Goal: Task Accomplishment & Management: Use online tool/utility

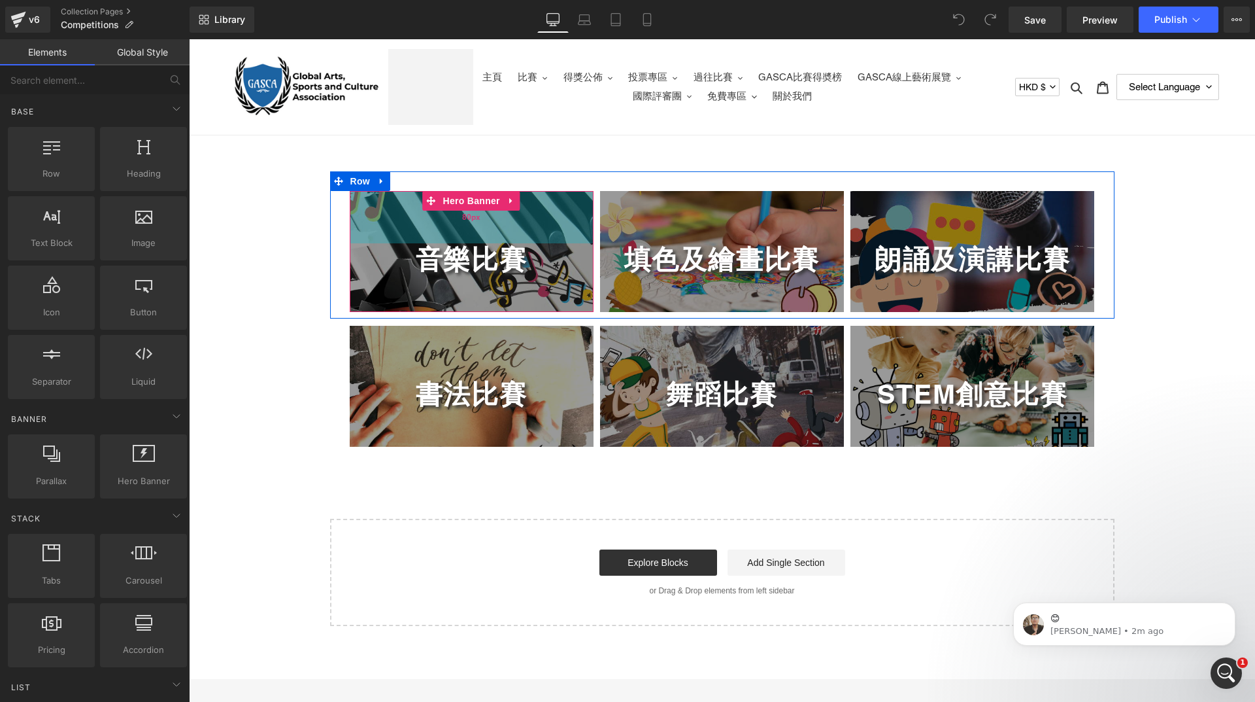
click at [450, 214] on div "80px" at bounding box center [472, 217] width 244 height 52
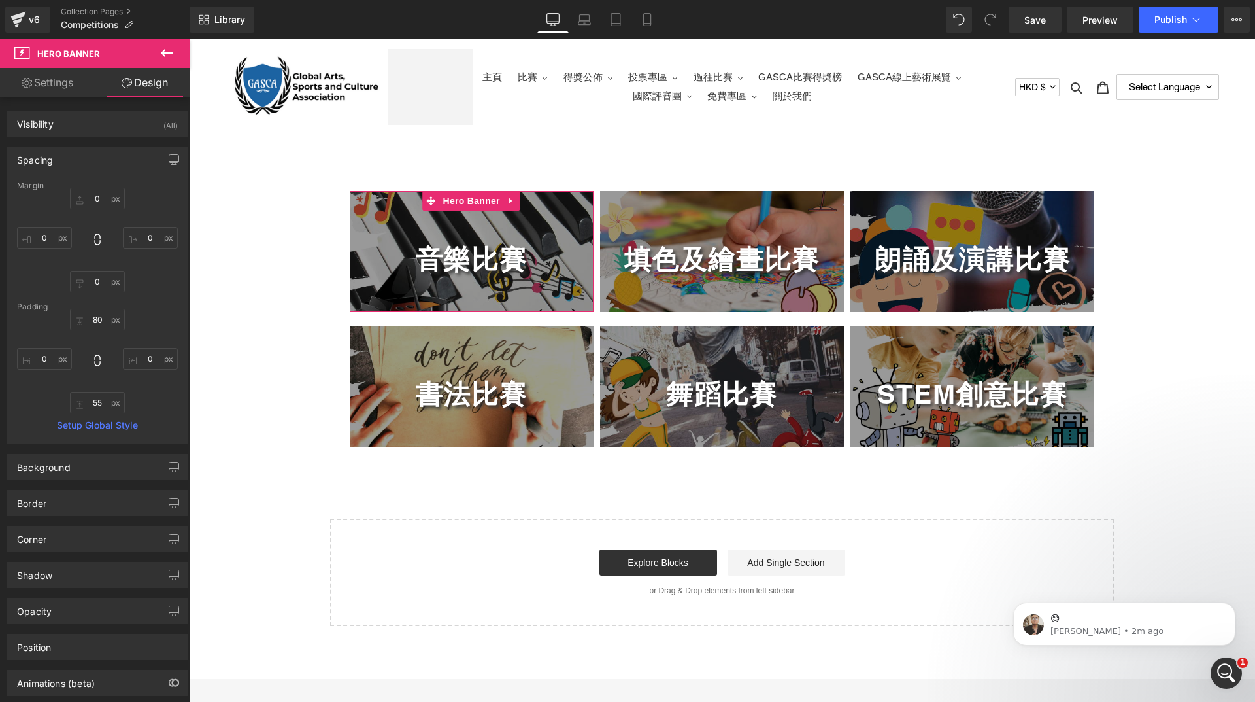
click at [57, 81] on link "Settings" at bounding box center [47, 82] width 95 height 29
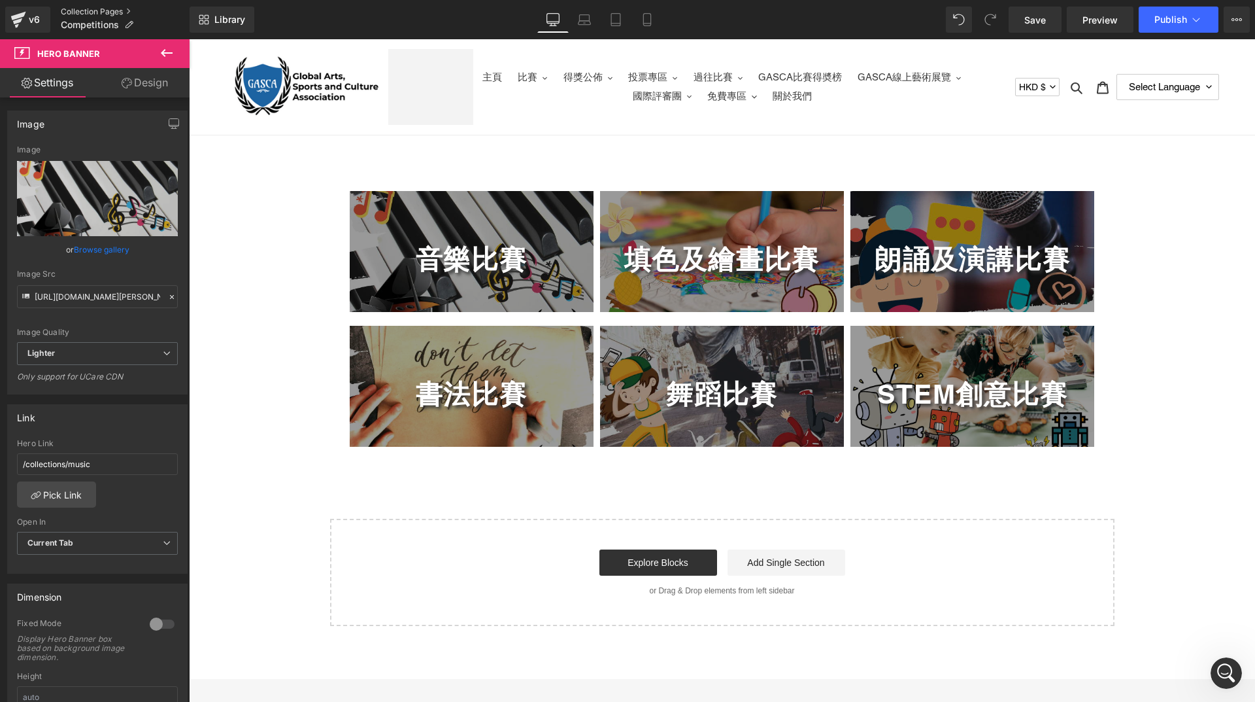
click at [83, 10] on link "Collection Pages" at bounding box center [125, 12] width 129 height 10
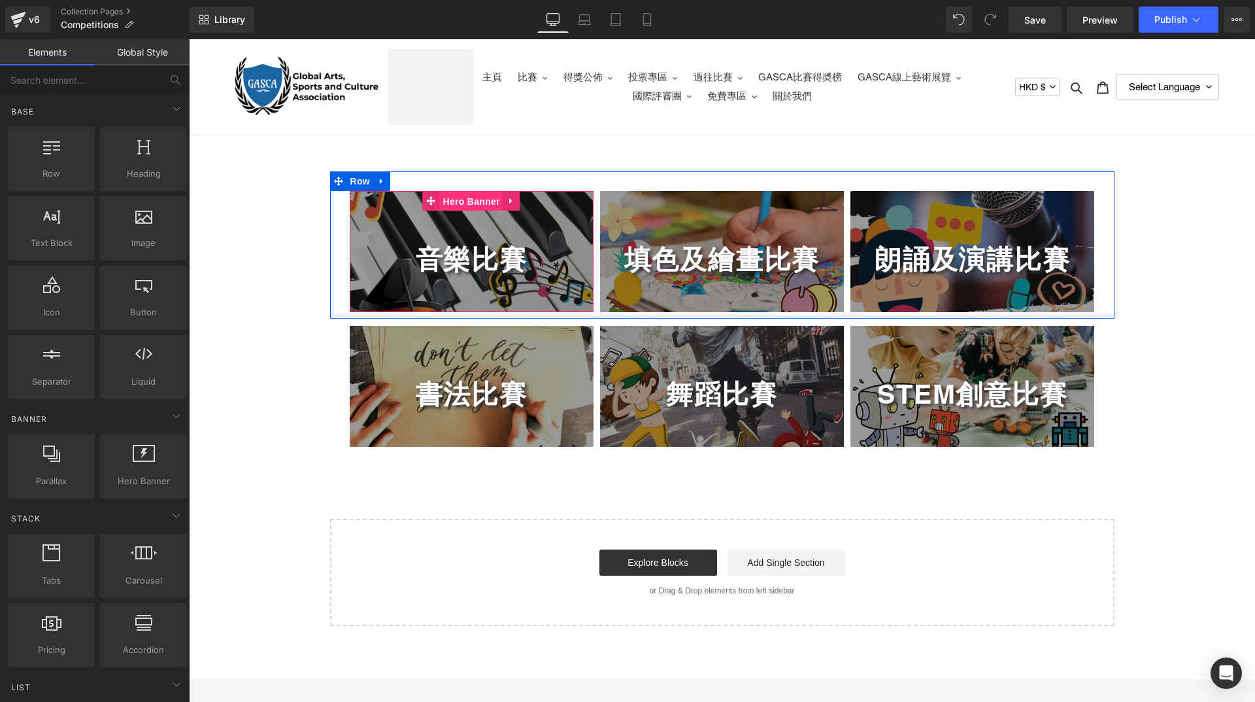
click at [460, 199] on span "Hero Banner" at bounding box center [470, 202] width 63 height 20
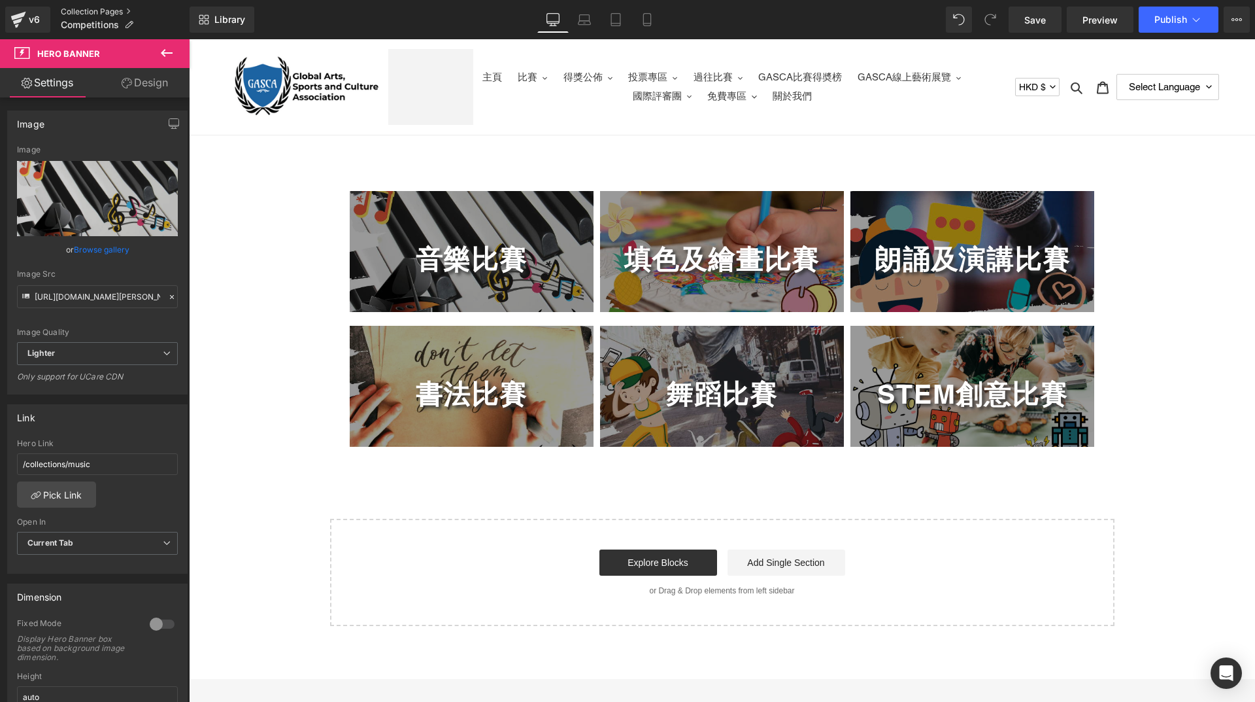
click at [71, 10] on link "Collection Pages" at bounding box center [125, 12] width 129 height 10
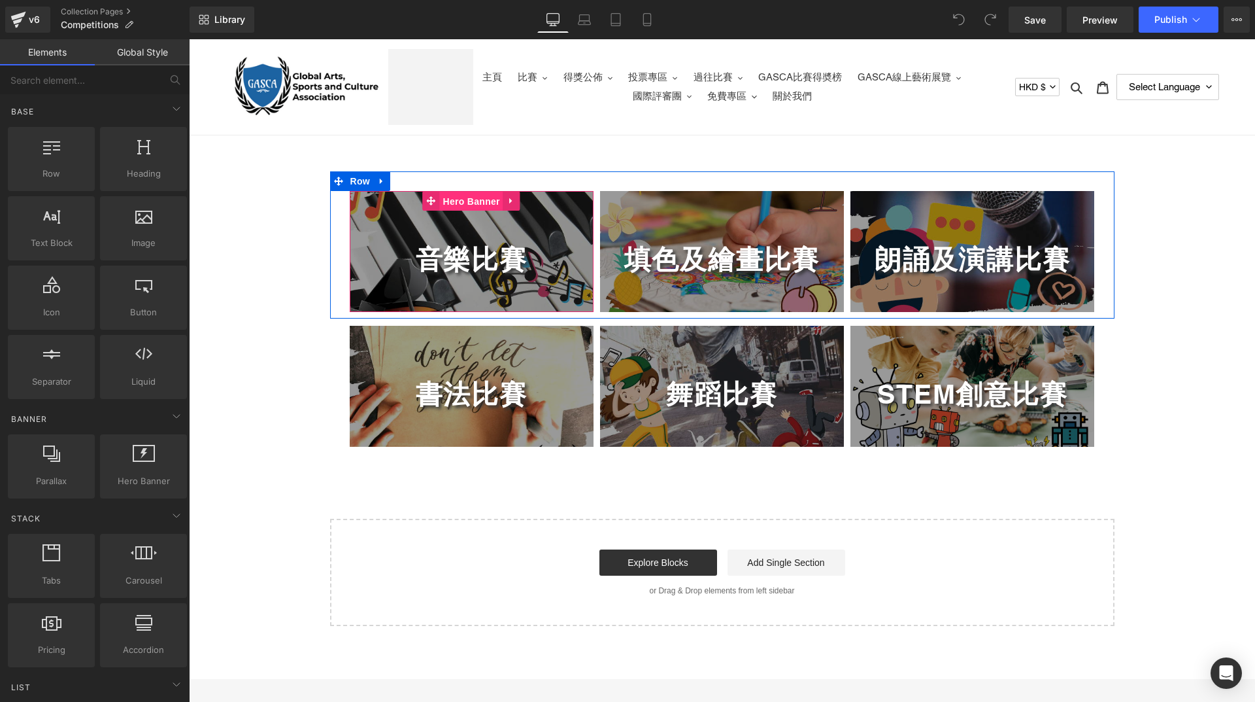
click at [460, 206] on span "Hero Banner" at bounding box center [470, 202] width 63 height 20
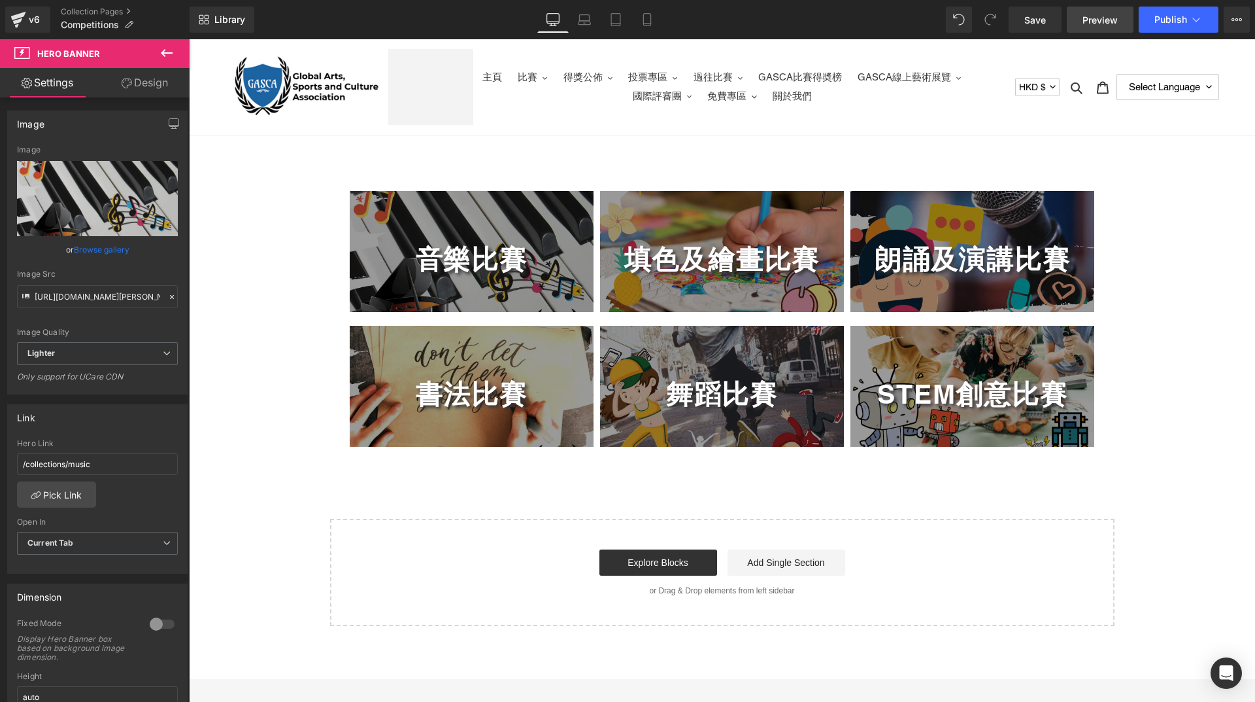
click at [1093, 25] on span "Preview" at bounding box center [1100, 20] width 35 height 14
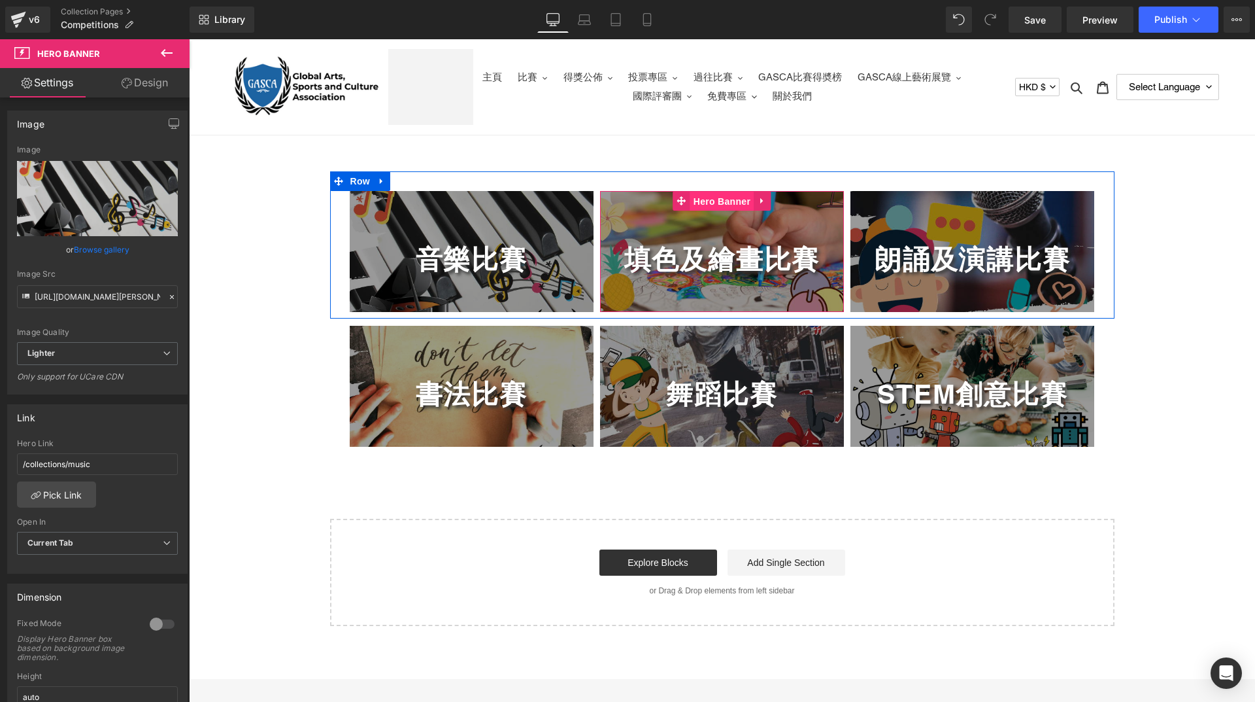
click at [698, 204] on span "Hero Banner" at bounding box center [721, 202] width 63 height 20
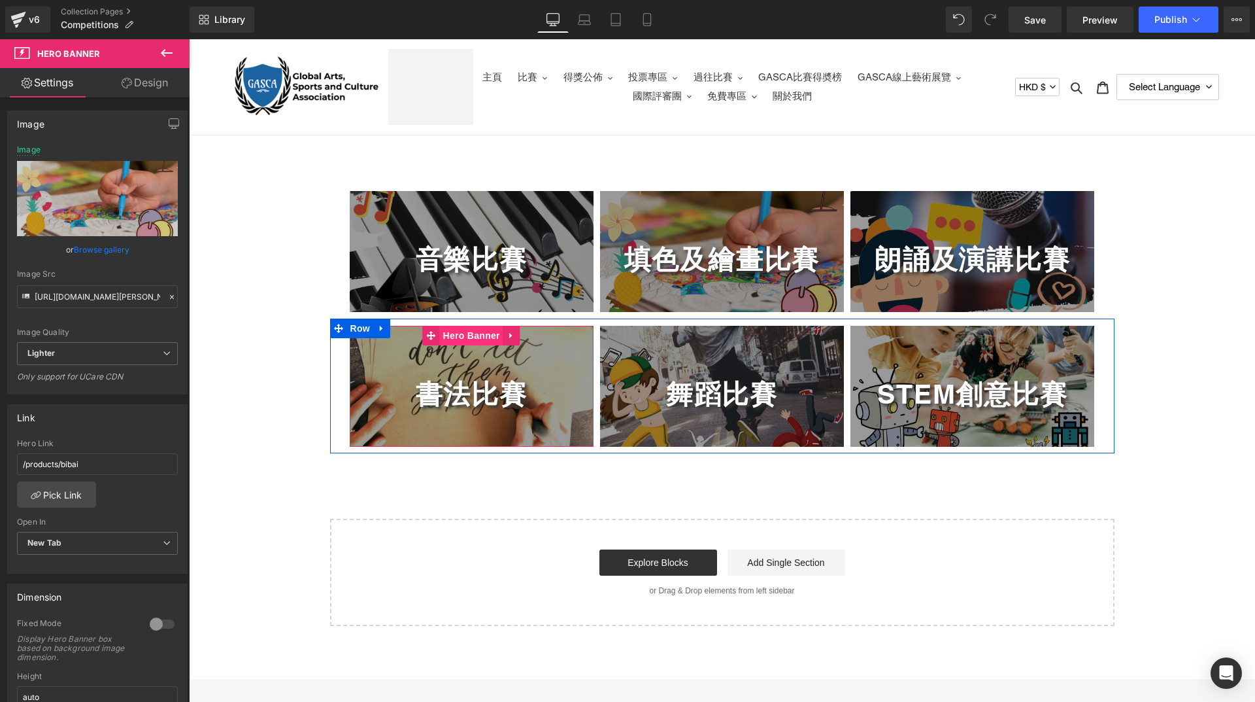
click at [468, 339] on span "Hero Banner" at bounding box center [470, 336] width 63 height 20
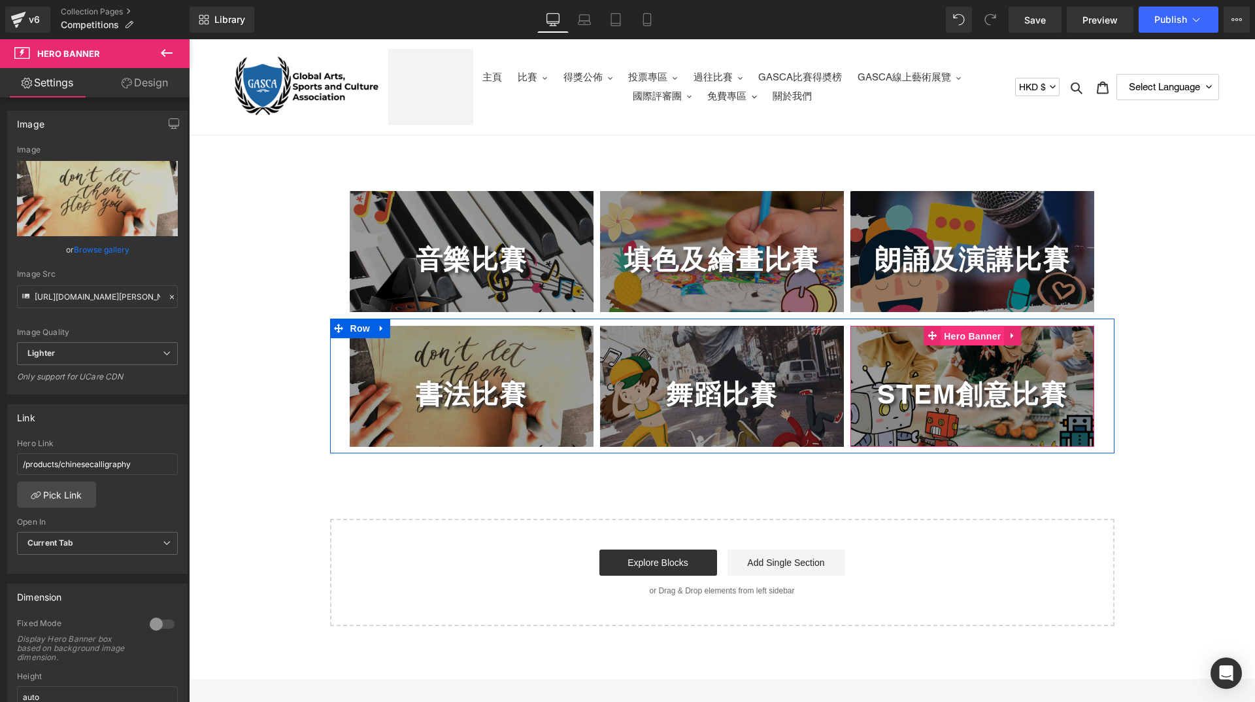
click at [952, 342] on span "Hero Banner" at bounding box center [972, 336] width 63 height 20
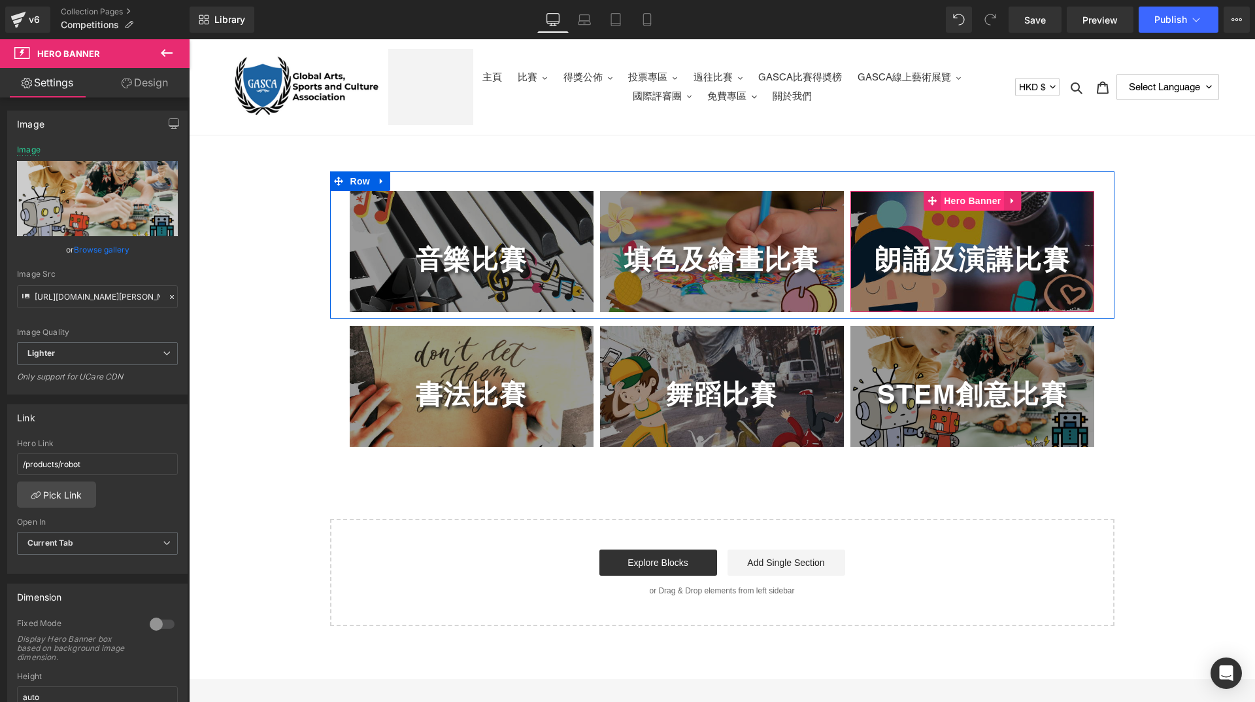
click at [953, 204] on span "Hero Banner" at bounding box center [972, 201] width 63 height 20
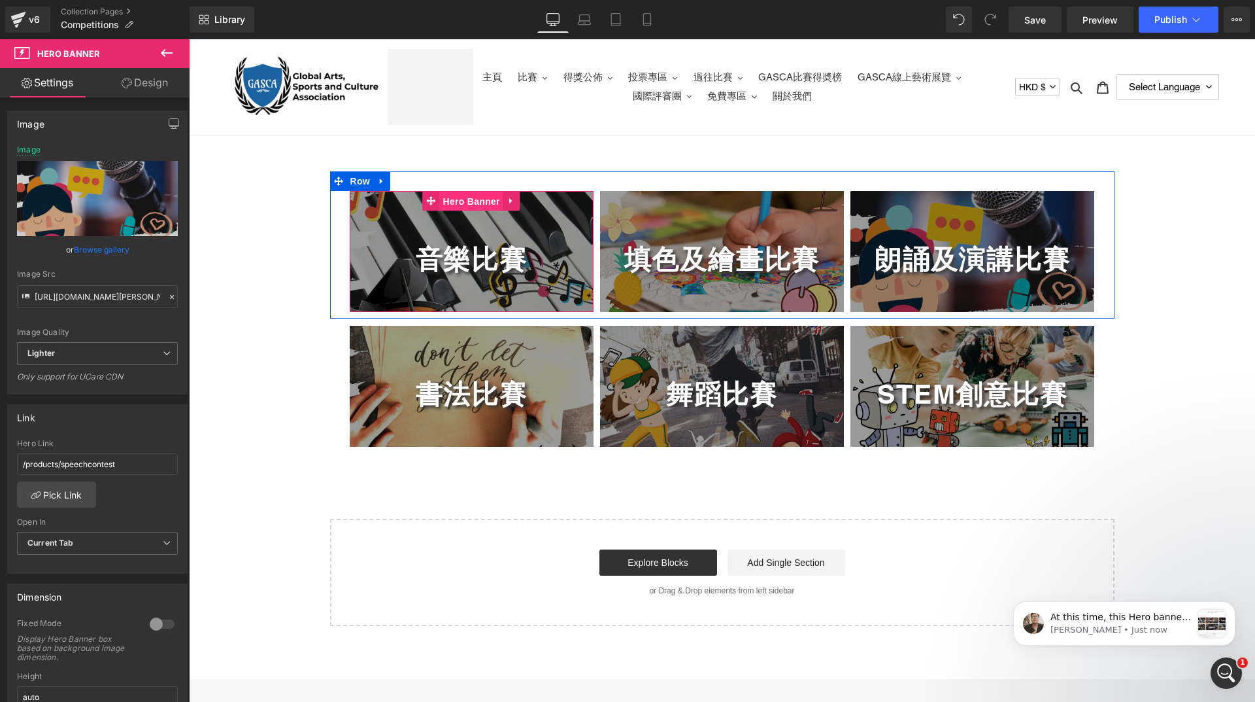
click at [455, 207] on span "Hero Banner" at bounding box center [470, 202] width 63 height 20
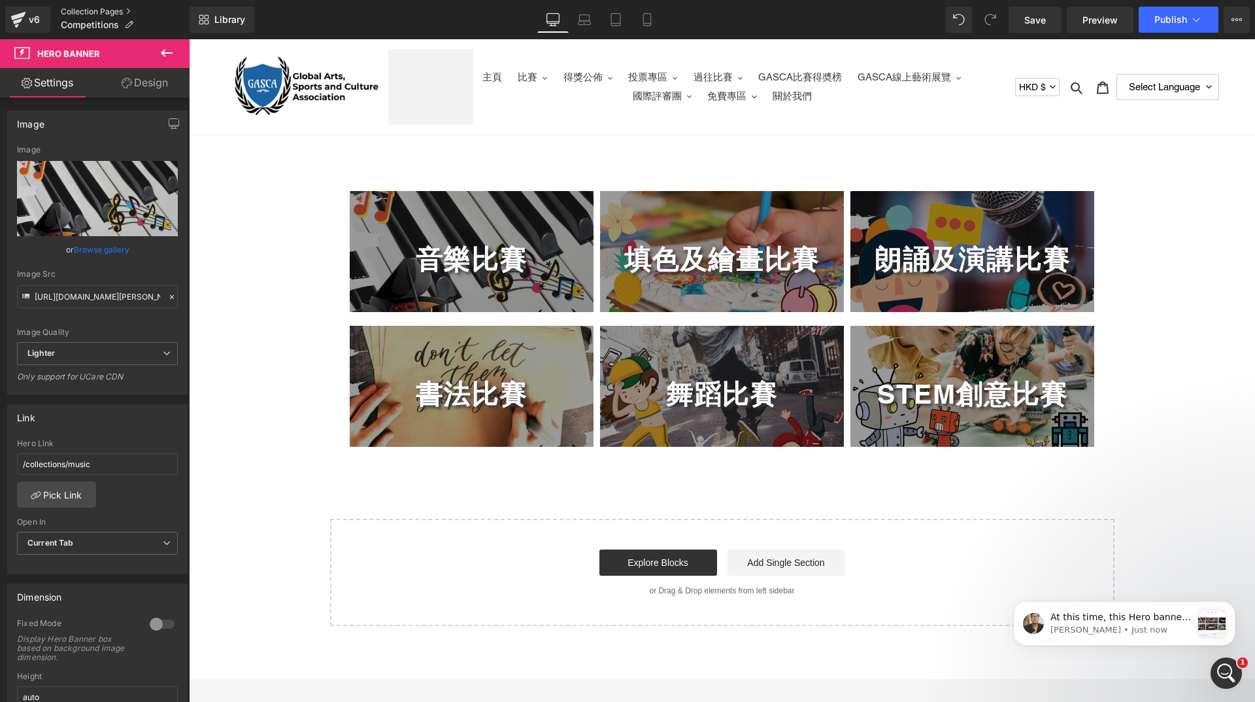
click at [118, 9] on link "Collection Pages" at bounding box center [125, 12] width 129 height 10
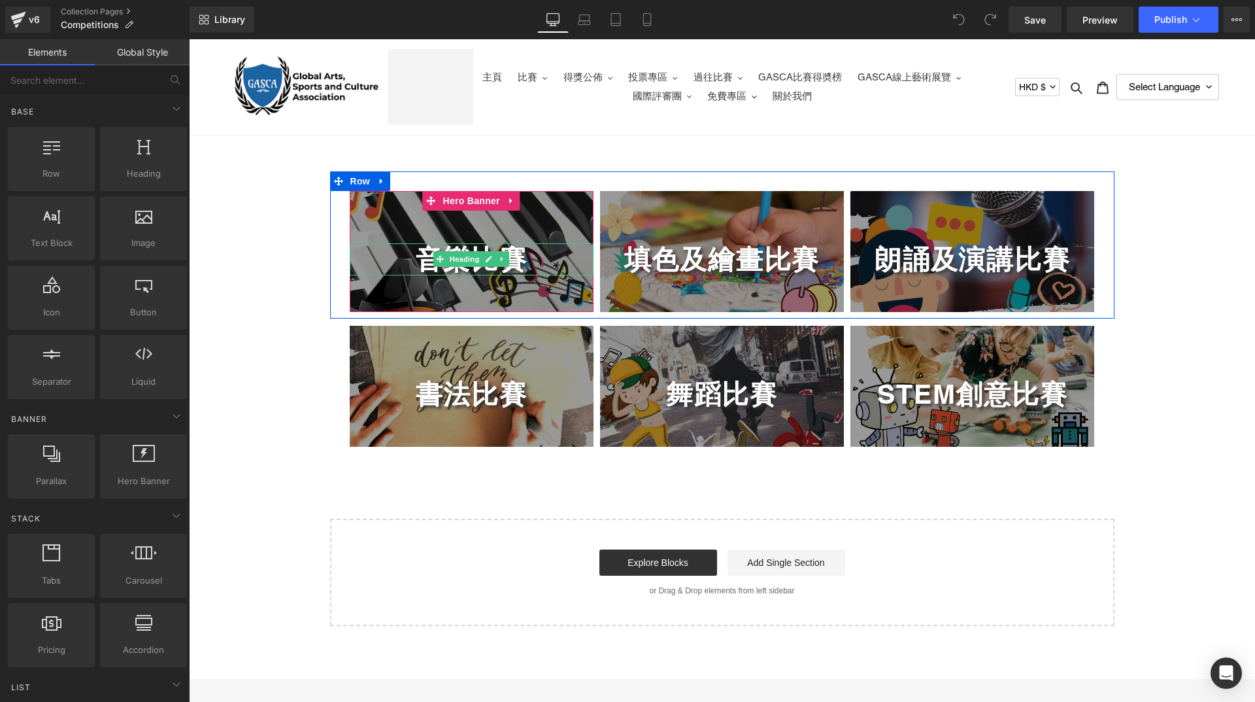
click at [398, 248] on h1 "音樂比賽" at bounding box center [472, 259] width 244 height 32
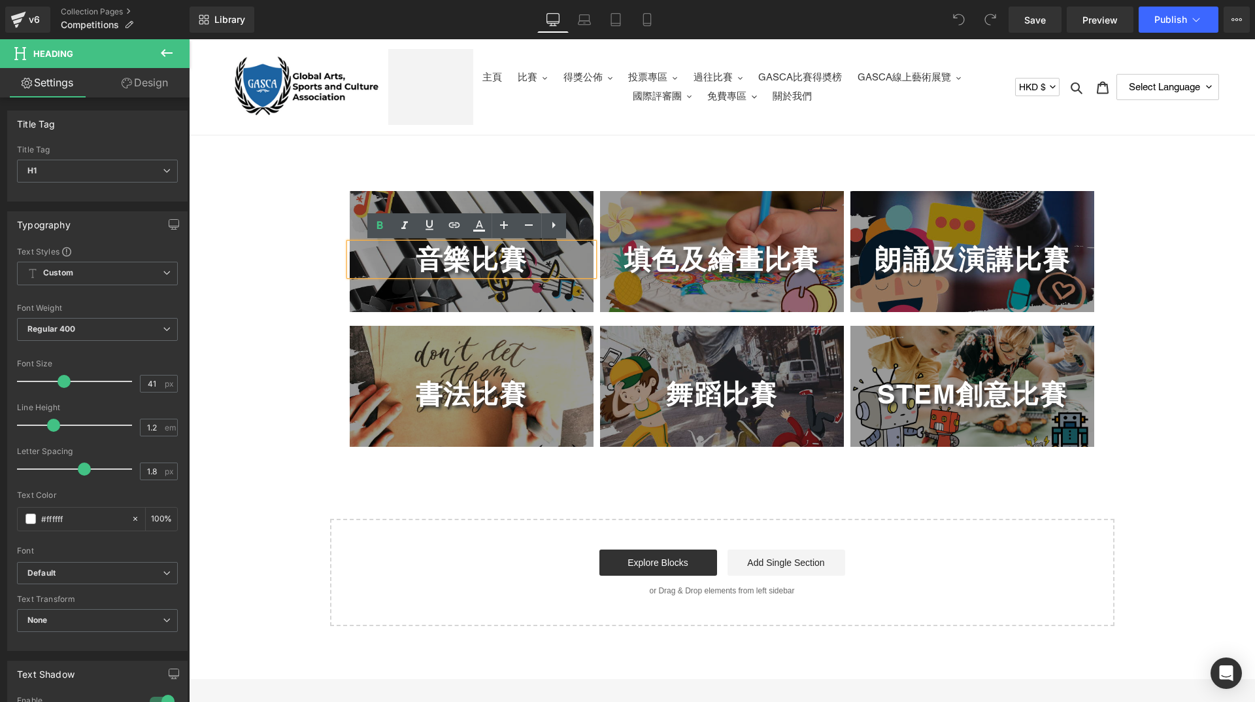
click at [259, 201] on div "音樂比賽 Heading Hero Banner 填色及繪畫比賽 Heading Hero Banner" at bounding box center [722, 398] width 1066 height 454
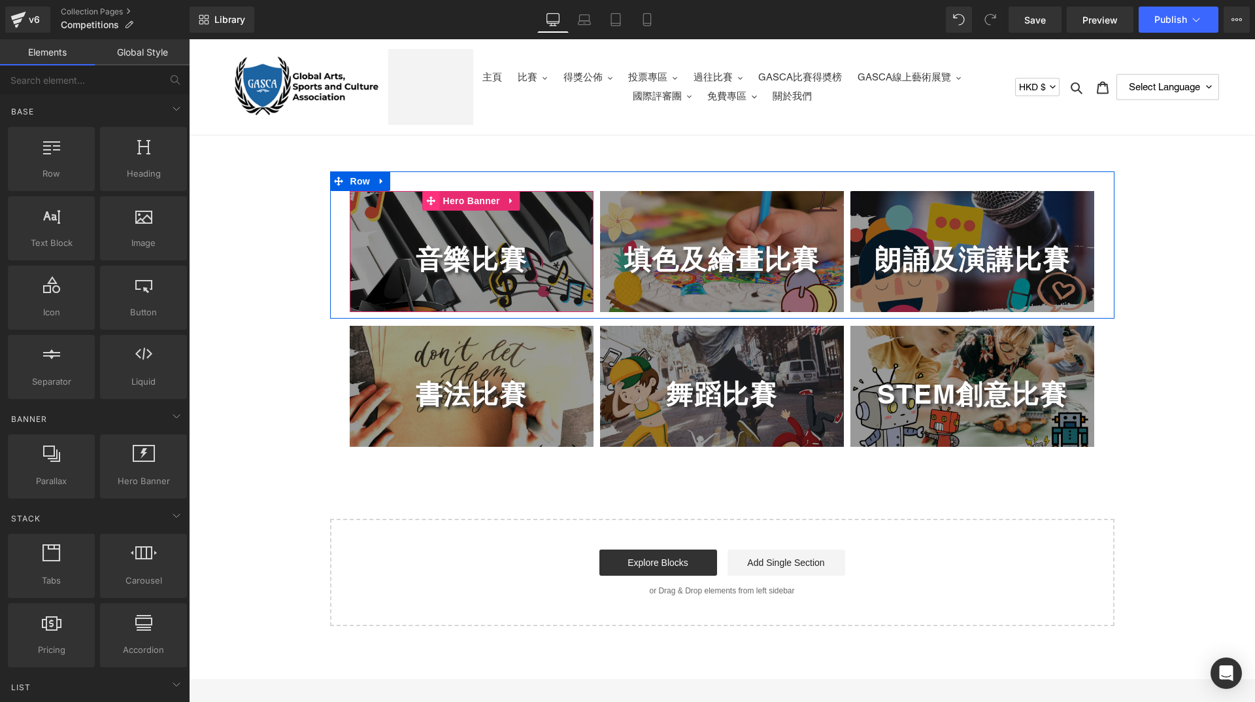
click at [422, 205] on span at bounding box center [430, 201] width 17 height 20
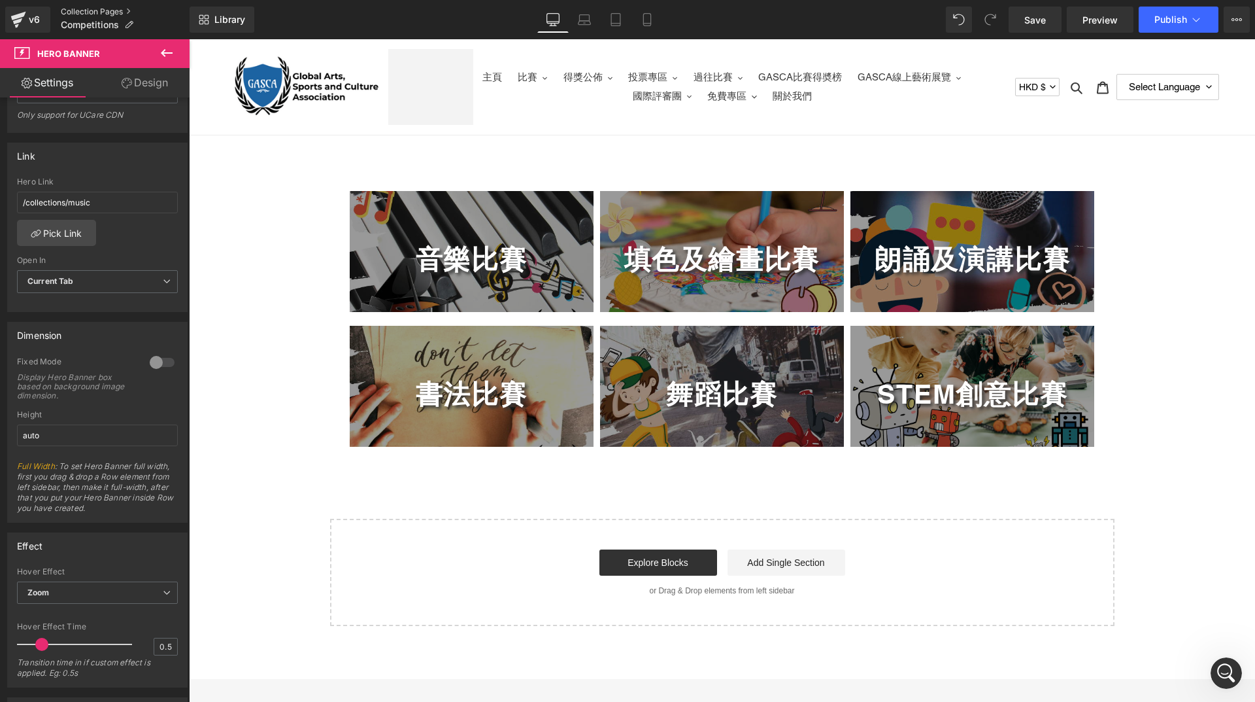
click at [83, 11] on link "Collection Pages" at bounding box center [125, 12] width 129 height 10
